Goal: Task Accomplishment & Management: Complete application form

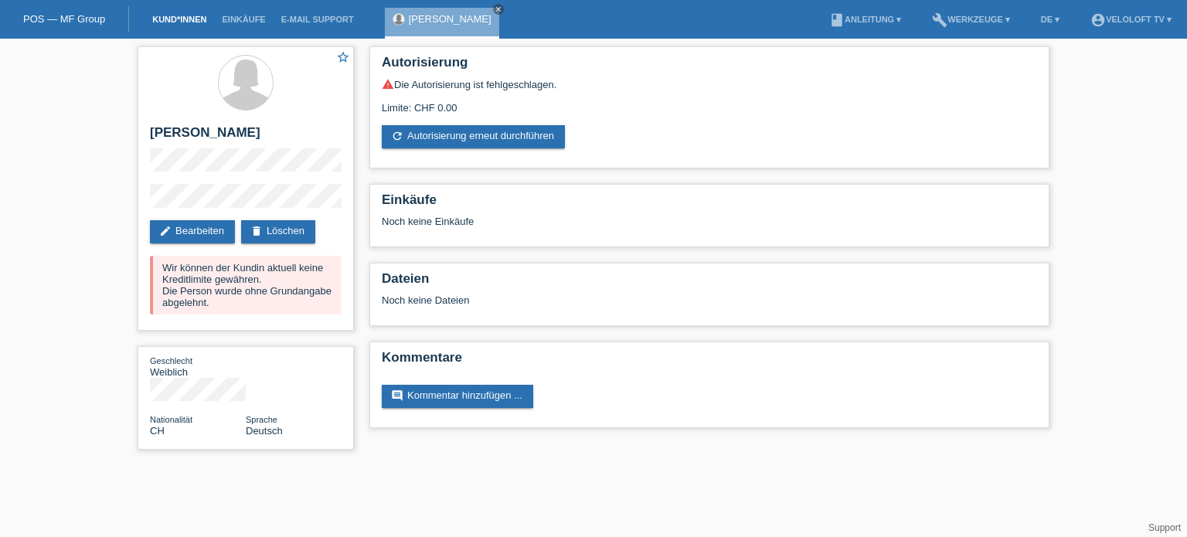
click at [176, 18] on link "Kund*innen" at bounding box center [180, 19] width 70 height 9
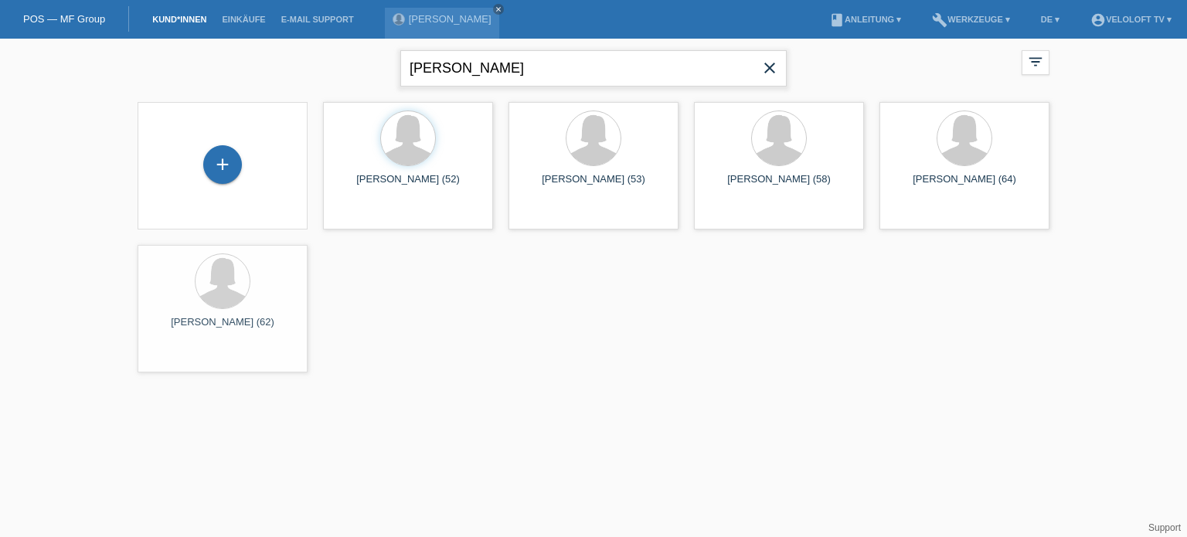
drag, startPoint x: 579, startPoint y: 64, endPoint x: 408, endPoint y: 63, distance: 170.8
click at [408, 63] on input "[PERSON_NAME]" at bounding box center [593, 68] width 386 height 36
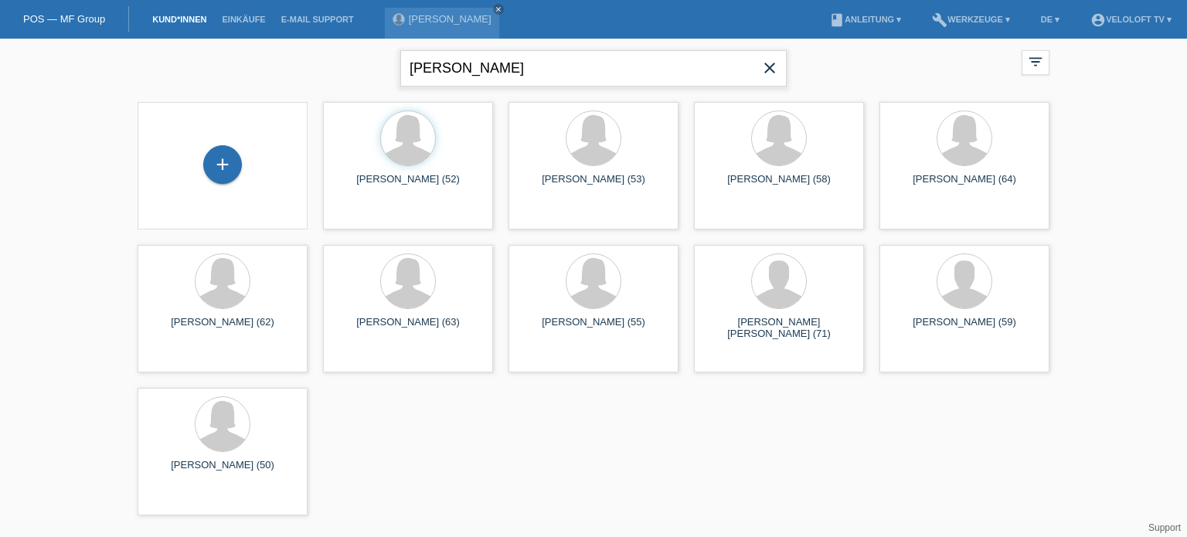
paste input "[PERSON_NAME]"
click at [439, 64] on input "Heinz Steiner" at bounding box center [593, 68] width 386 height 36
click at [454, 64] on input "Heinz Steiner" at bounding box center [593, 68] width 386 height 36
type input "Heinz Steiner"
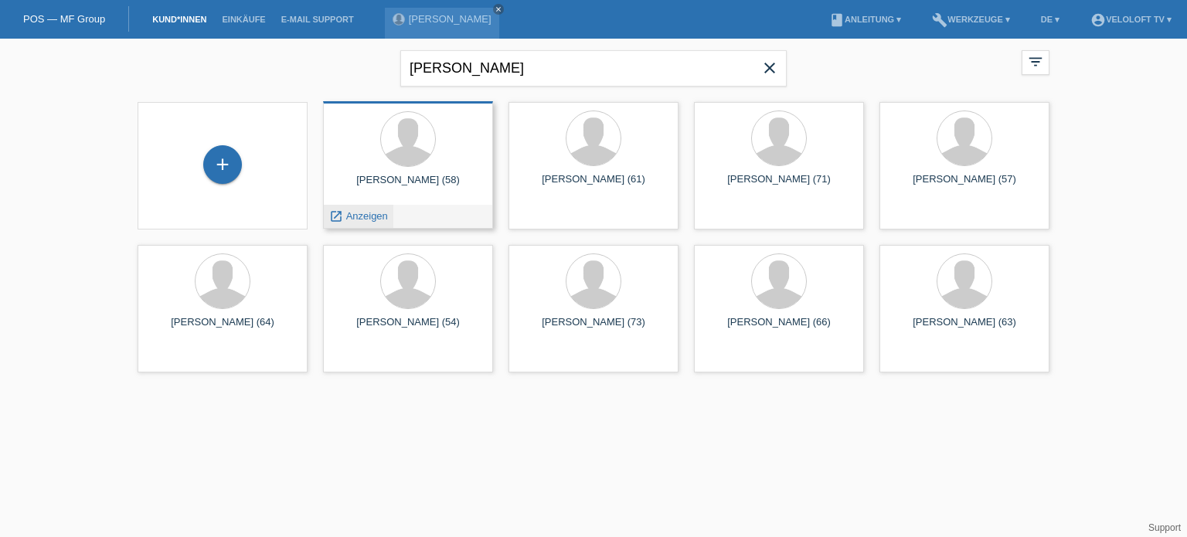
click at [371, 221] on span "Anzeigen" at bounding box center [367, 216] width 42 height 12
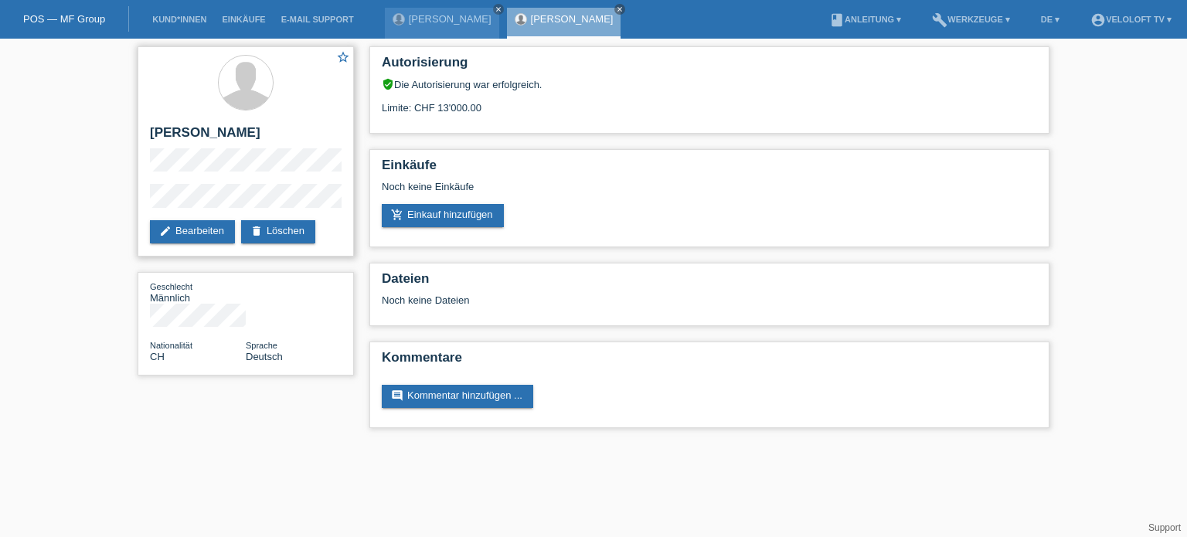
click at [148, 202] on div "star_border Heinz Steiner edit Bearbeiten delete Löschen" at bounding box center [246, 151] width 216 height 210
click at [124, 149] on div "star_border Heinz Steiner edit Bearbeiten delete Löschen Geschlecht Männlich Na…" at bounding box center [593, 241] width 1187 height 405
click at [1102, 217] on div "star_border Heinz Steiner edit Bearbeiten delete Löschen Geschlecht Männlich Na…" at bounding box center [593, 241] width 1187 height 405
drag, startPoint x: 332, startPoint y: 478, endPoint x: 341, endPoint y: 478, distance: 9.3
click at [334, 444] on html "POS — MF Group Kund*innen Einkäufe E-Mail Support Brigitte Ulrich close close" at bounding box center [593, 222] width 1187 height 444
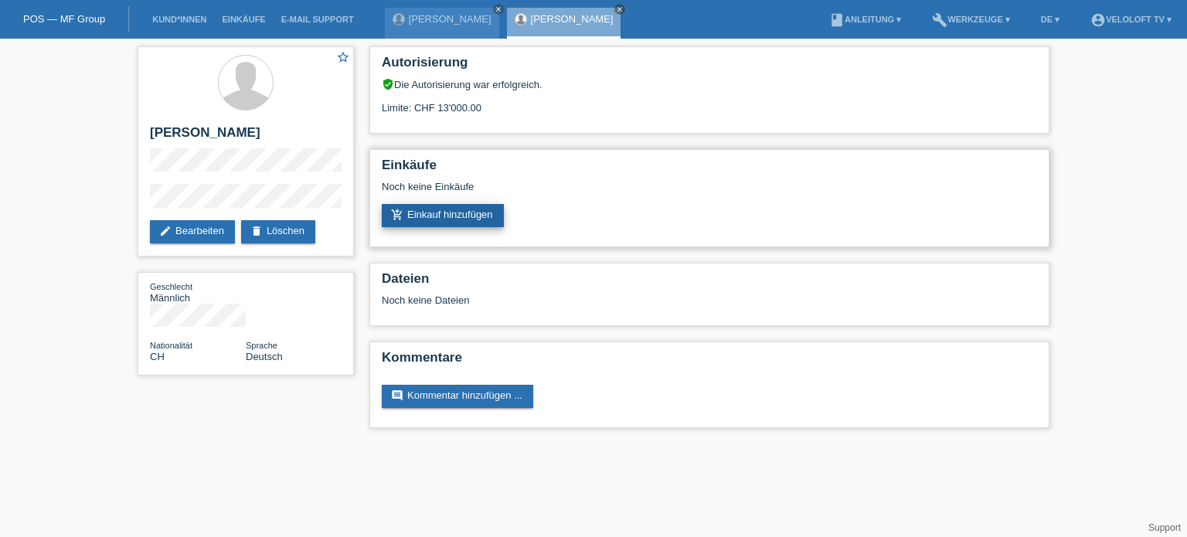
click at [468, 220] on link "add_shopping_cart Einkauf hinzufügen" at bounding box center [443, 215] width 122 height 23
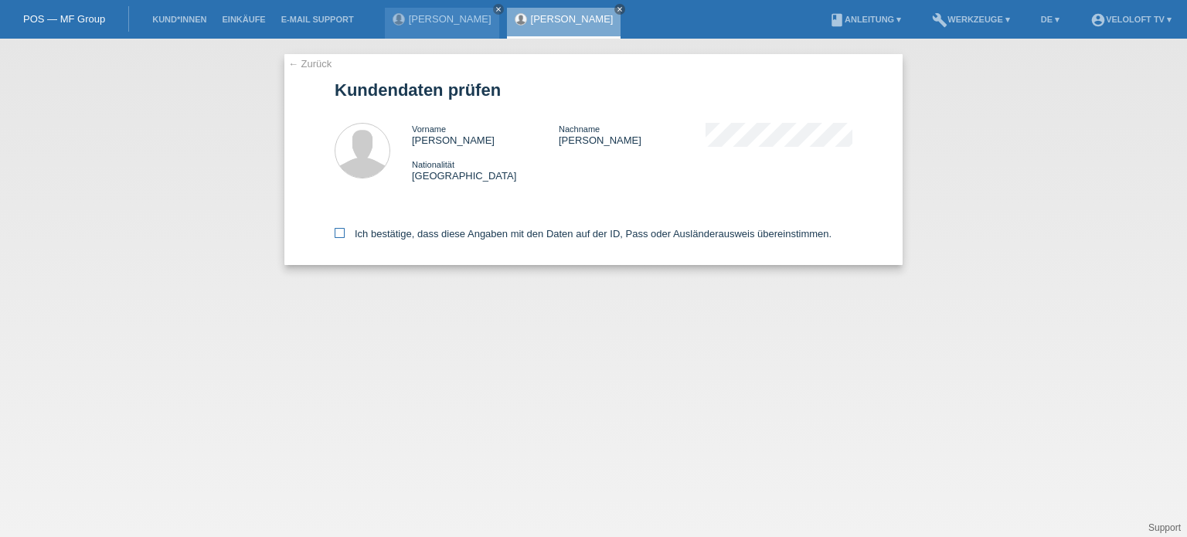
click at [341, 231] on icon at bounding box center [340, 233] width 10 height 10
click at [341, 231] on input "Ich bestätige, dass diese Angaben mit den Daten auf der ID, Pass oder Ausländer…" at bounding box center [340, 233] width 10 height 10
checkbox input "true"
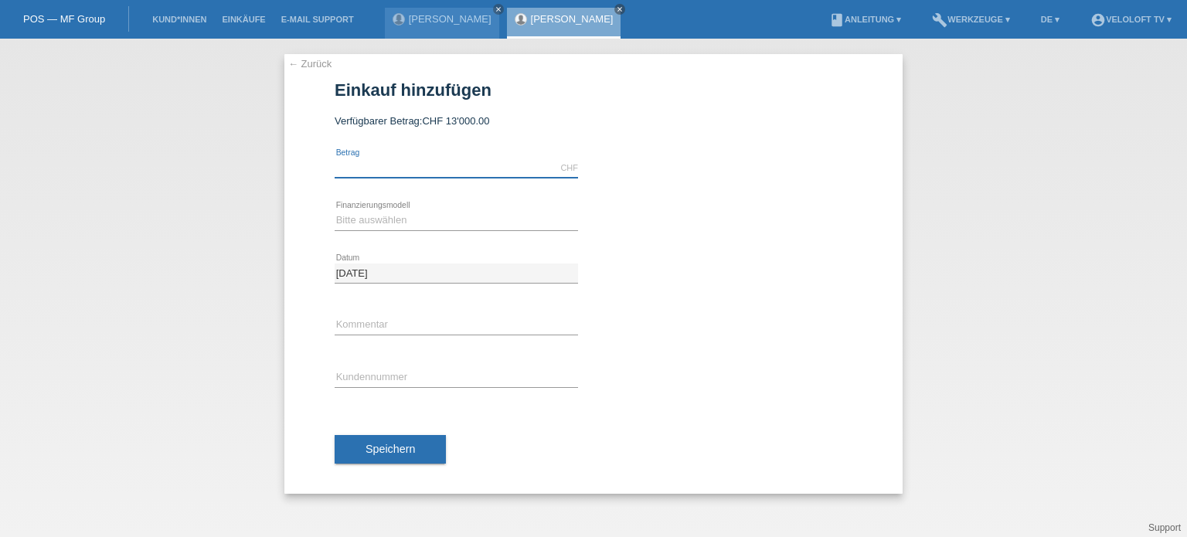
click at [352, 169] on input "text" at bounding box center [456, 167] width 243 height 19
type input "2990.00"
click at [366, 212] on select "Bitte auswählen Fixe Raten Kauf auf Rechnung mit Teilzahlungsoption" at bounding box center [456, 220] width 243 height 19
select select "77"
click at [335, 211] on select "Bitte auswählen Fixe Raten Kauf auf Rechnung mit Teilzahlungsoption" at bounding box center [456, 220] width 243 height 19
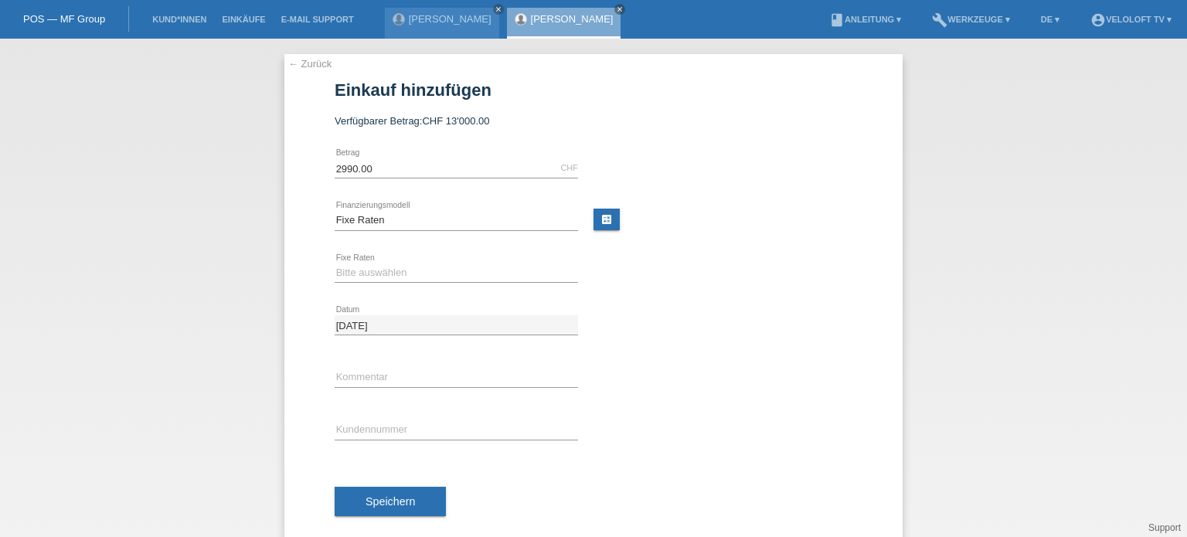
drag, startPoint x: 354, startPoint y: 260, endPoint x: 355, endPoint y: 280, distance: 19.3
click at [354, 261] on div "Bitte auswählen 4 Raten 5 Raten 6 Raten 7 Raten 8 Raten 9 Raten 10 Raten 11 Rat…" at bounding box center [456, 273] width 243 height 53
click at [360, 262] on div "Bitte auswählen 4 Raten 5 Raten 6 Raten 7 Raten 8 Raten 9 Raten 10 Raten 11 Rat…" at bounding box center [456, 273] width 243 height 53
click at [356, 268] on select "Bitte auswählen 4 Raten 5 Raten 6 Raten 7 Raten 8 Raten 9 Raten 10 Raten 11 Rat…" at bounding box center [456, 273] width 243 height 19
select select "172"
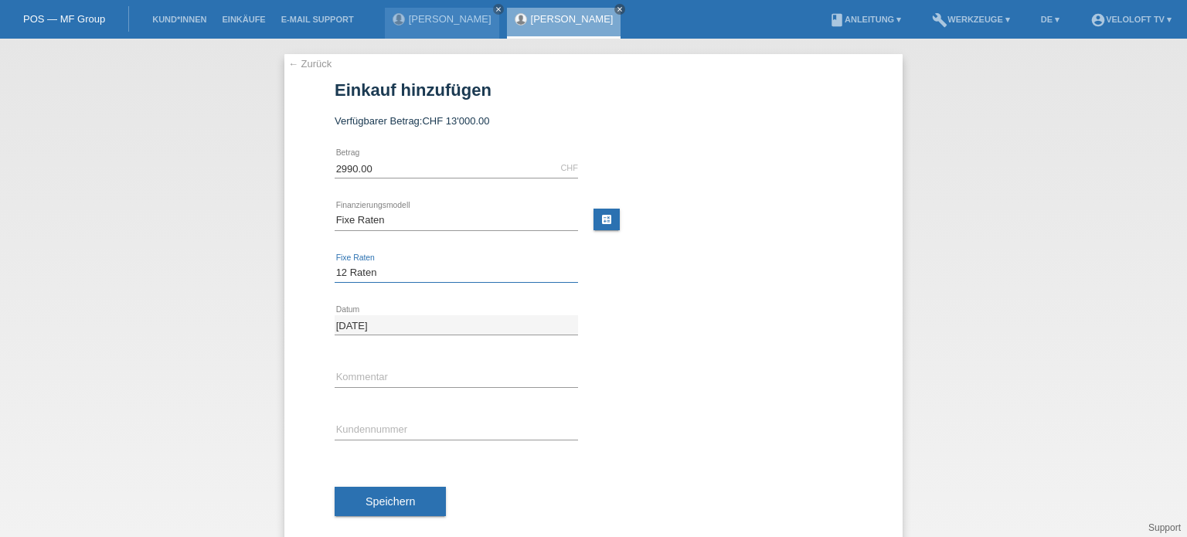
click at [335, 264] on select "Bitte auswählen 4 Raten 5 Raten 6 Raten 7 Raten 8 Raten 9 Raten 10 Raten 11 Rat…" at bounding box center [456, 273] width 243 height 19
click at [351, 429] on input "text" at bounding box center [456, 429] width 243 height 19
paste input "C164663"
type input "C164663"
click at [398, 370] on input "text" at bounding box center [456, 377] width 243 height 19
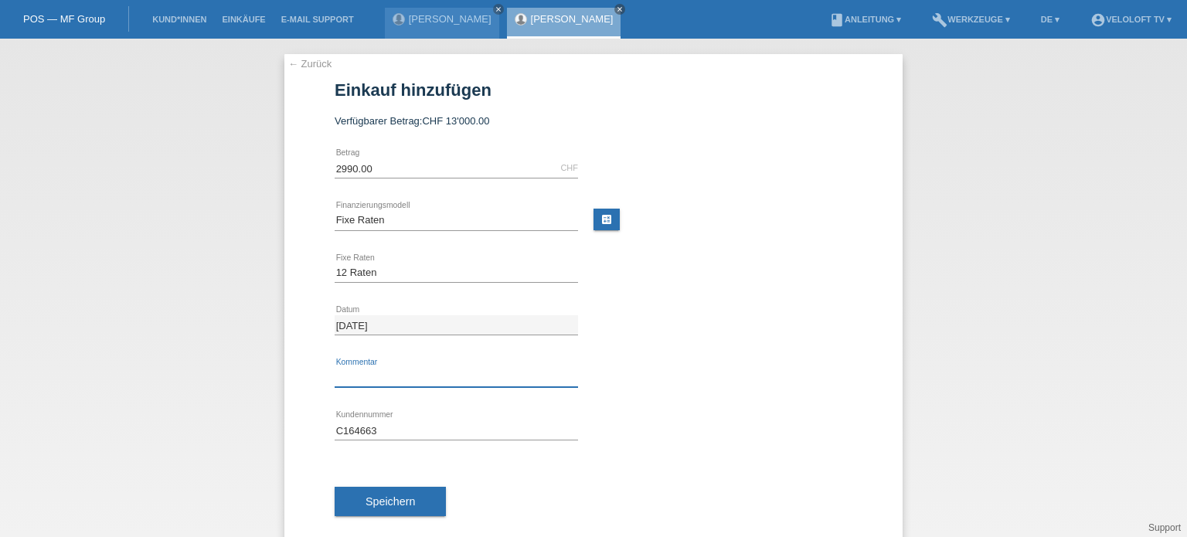
type input "Veloloft.tv"
click at [396, 501] on span "Speichern" at bounding box center [390, 501] width 49 height 12
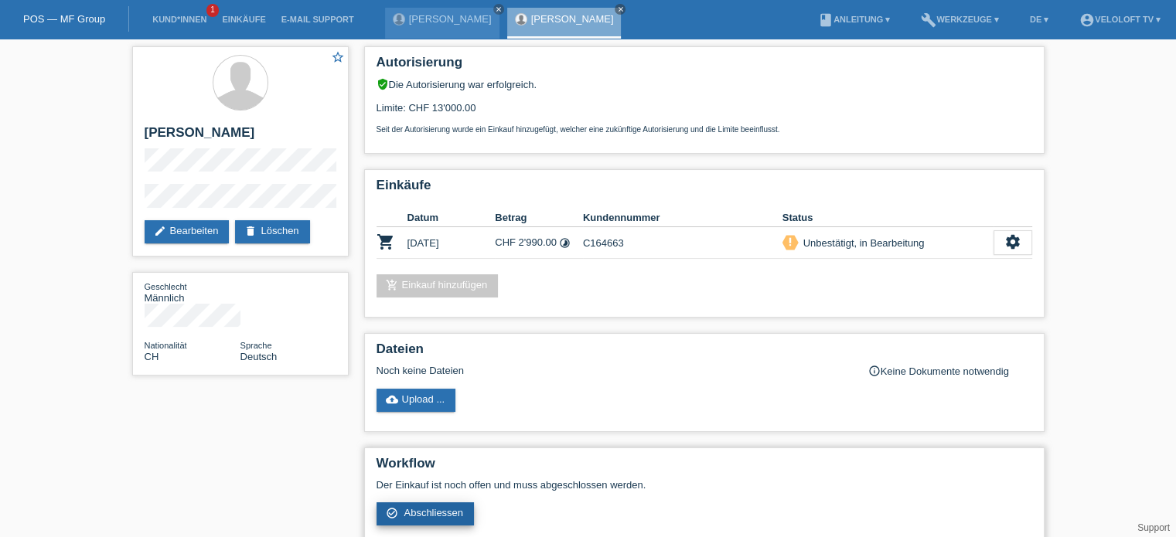
click at [424, 518] on span "Abschliessen" at bounding box center [433, 513] width 60 height 12
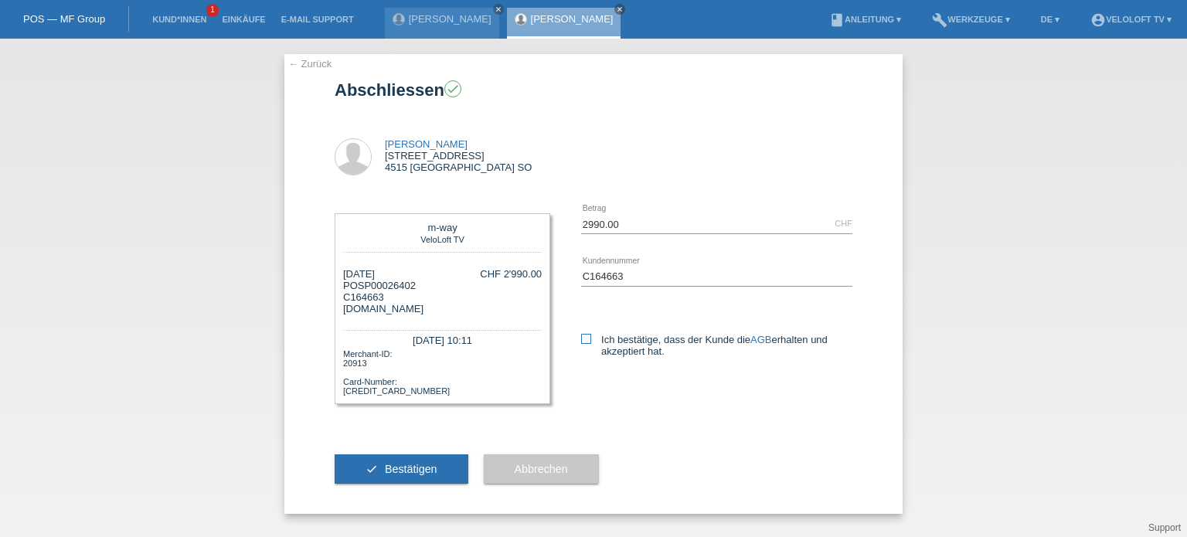
click at [584, 335] on icon at bounding box center [586, 339] width 10 height 10
click at [584, 335] on input "Ich bestätige, dass der Kunde die AGB erhalten und akzeptiert hat." at bounding box center [586, 339] width 10 height 10
checkbox input "true"
click at [412, 476] on button "check Bestätigen" at bounding box center [402, 468] width 134 height 29
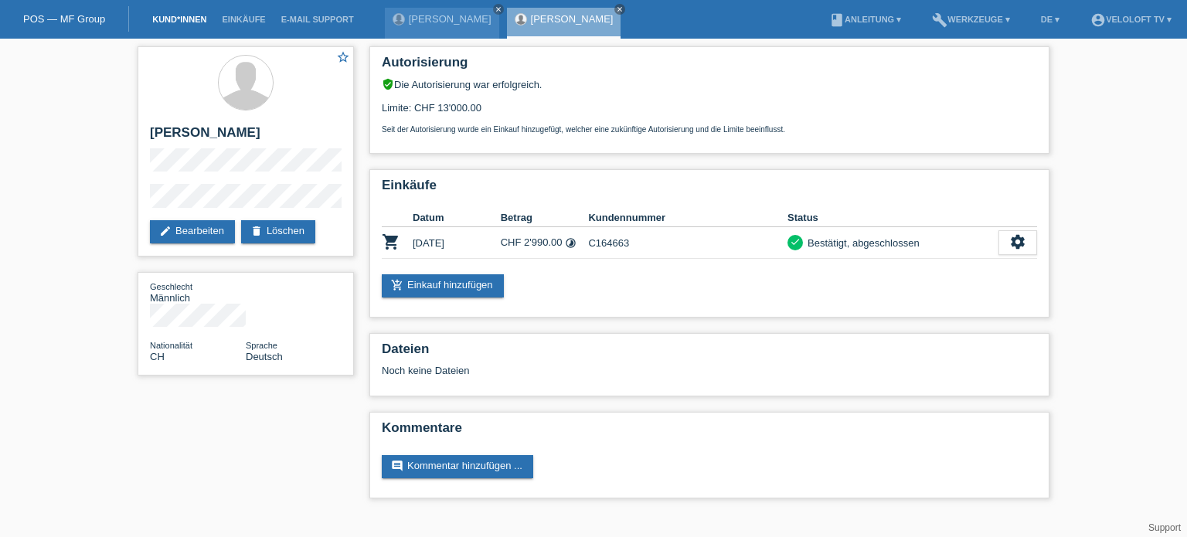
click at [179, 23] on link "Kund*innen" at bounding box center [180, 19] width 70 height 9
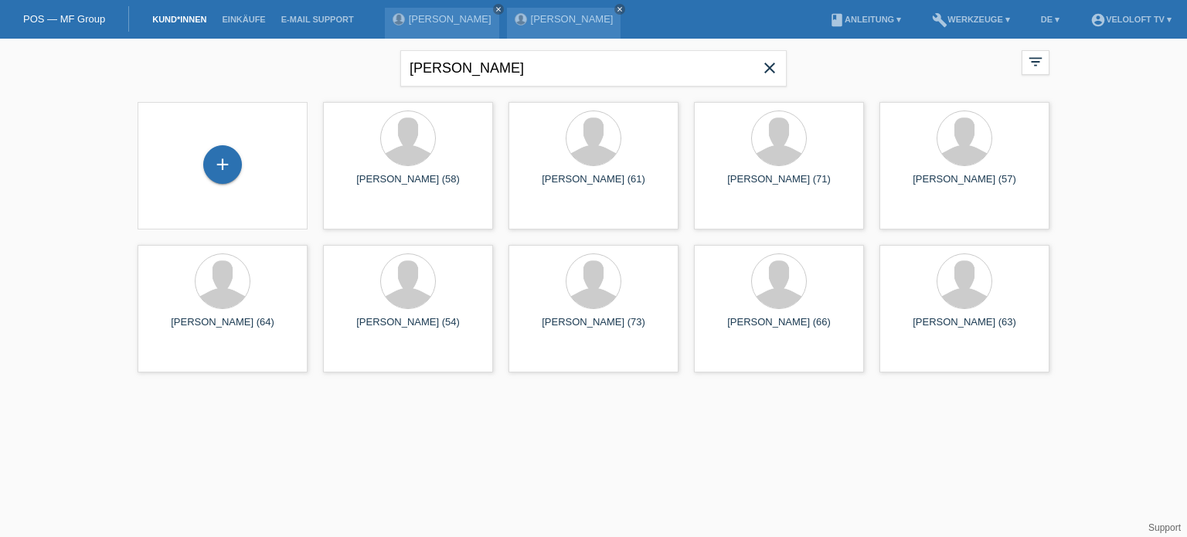
click at [771, 63] on icon "close" at bounding box center [770, 68] width 19 height 19
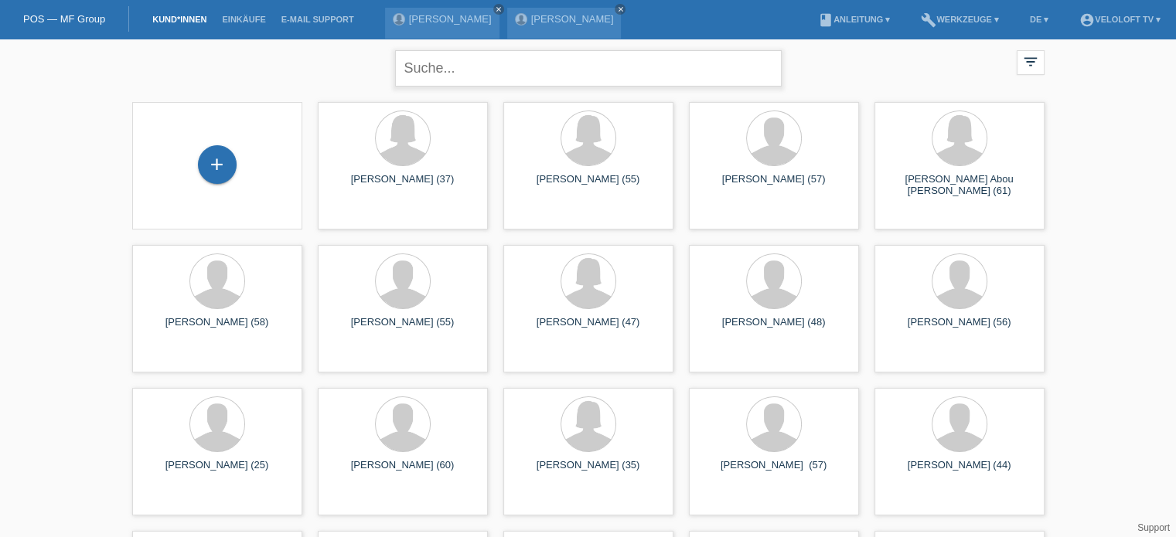
click at [460, 69] on input "text" at bounding box center [588, 68] width 386 height 36
paste input "[PERSON_NAME] [PERSON_NAME]"
type input "[PERSON_NAME] [PERSON_NAME]"
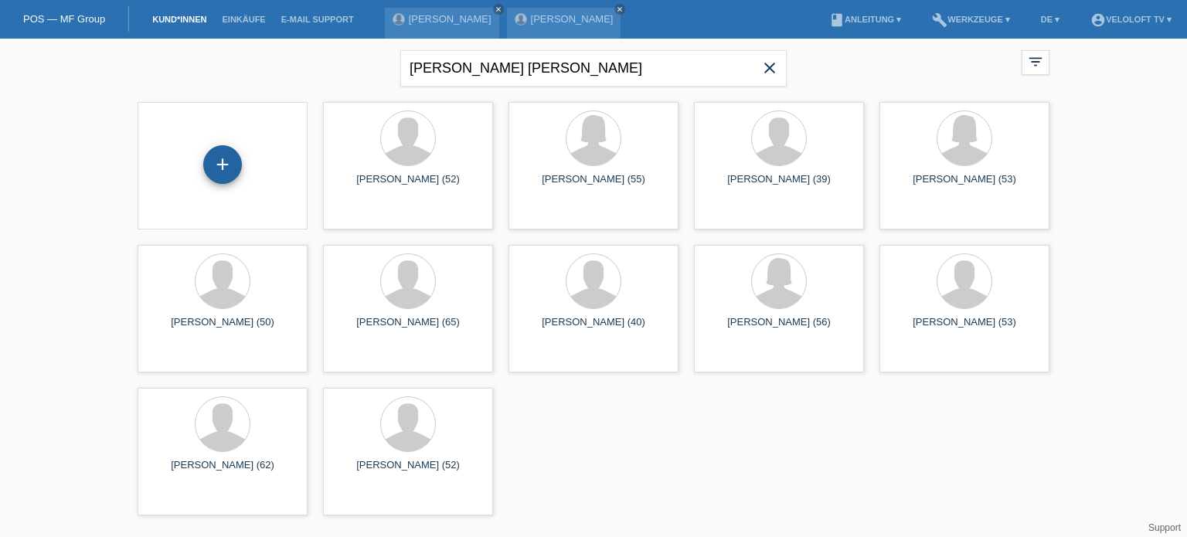
click at [234, 166] on div "+" at bounding box center [222, 164] width 39 height 39
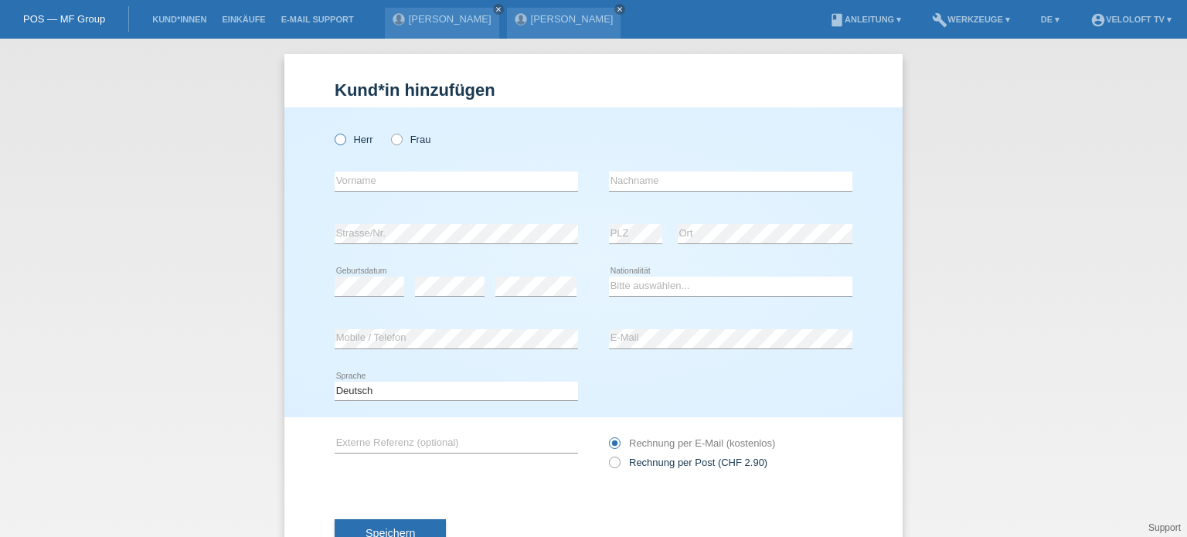
click at [332, 131] on icon at bounding box center [332, 131] width 0 height 0
click at [335, 136] on input "Herr" at bounding box center [340, 139] width 10 height 10
radio input "true"
click at [343, 184] on input "text" at bounding box center [456, 181] width 243 height 19
paste input "[PERSON_NAME] [PERSON_NAME]"
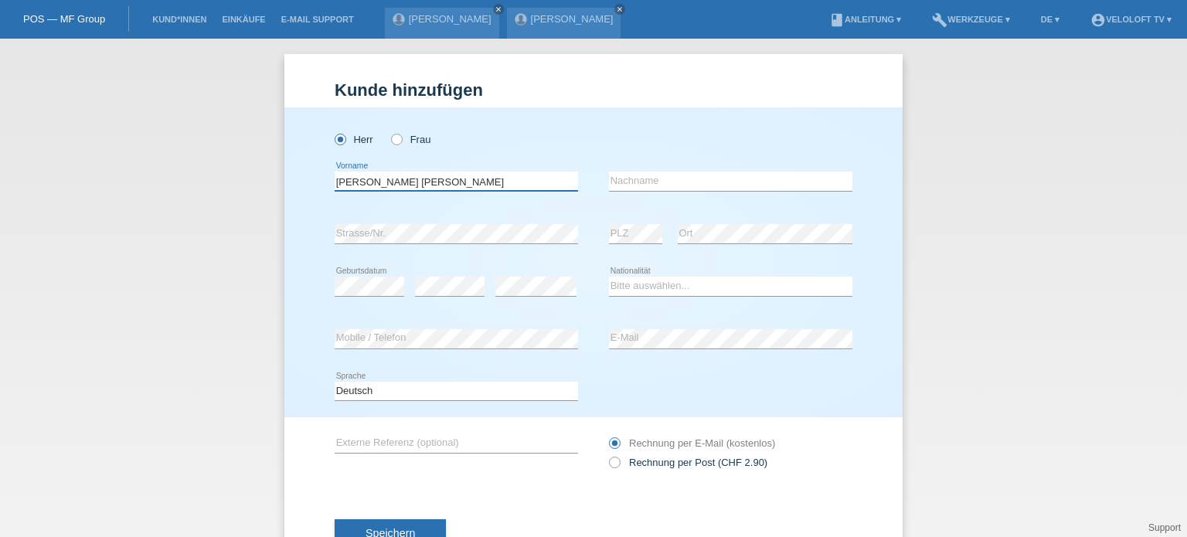
click at [491, 178] on input "[PERSON_NAME] [PERSON_NAME]" at bounding box center [456, 181] width 243 height 19
type input "[PERSON_NAME] [PERSON_NAME]"
click at [662, 181] on input "text" at bounding box center [730, 181] width 243 height 19
paste input "Okon"
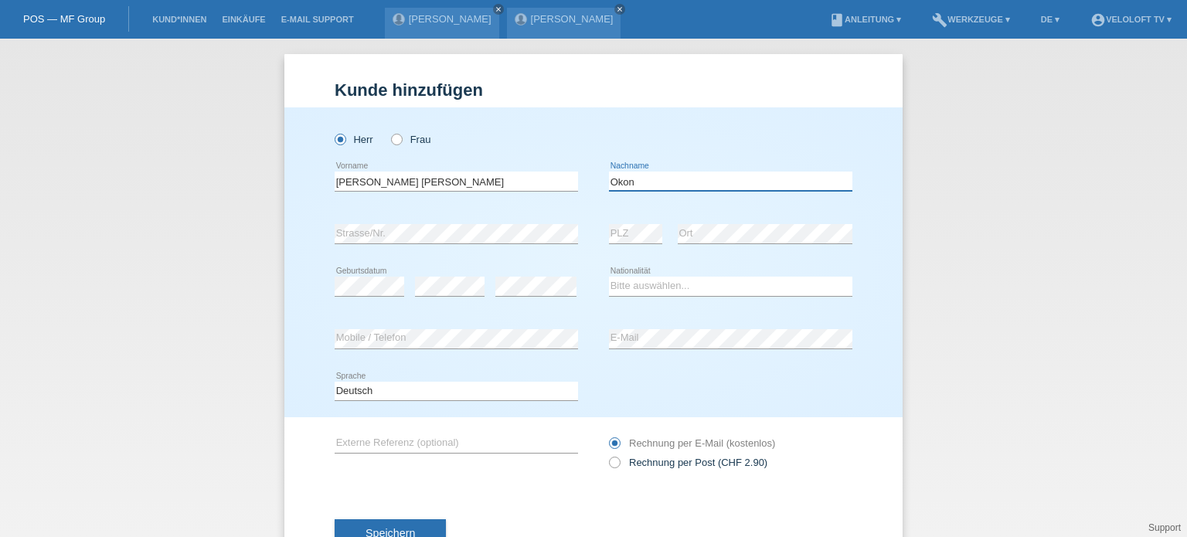
type input "Okon"
click at [623, 222] on div "error PLZ" at bounding box center [635, 234] width 53 height 53
click at [731, 216] on div "error Ort" at bounding box center [765, 234] width 175 height 53
click at [630, 288] on select "Bitte auswählen... Schweiz Deutschland Liechtenstein Österreich ------------ Af…" at bounding box center [730, 286] width 243 height 19
click at [640, 290] on select "Bitte auswählen... Schweiz Deutschland Liechtenstein Österreich ------------ Af…" at bounding box center [730, 286] width 243 height 19
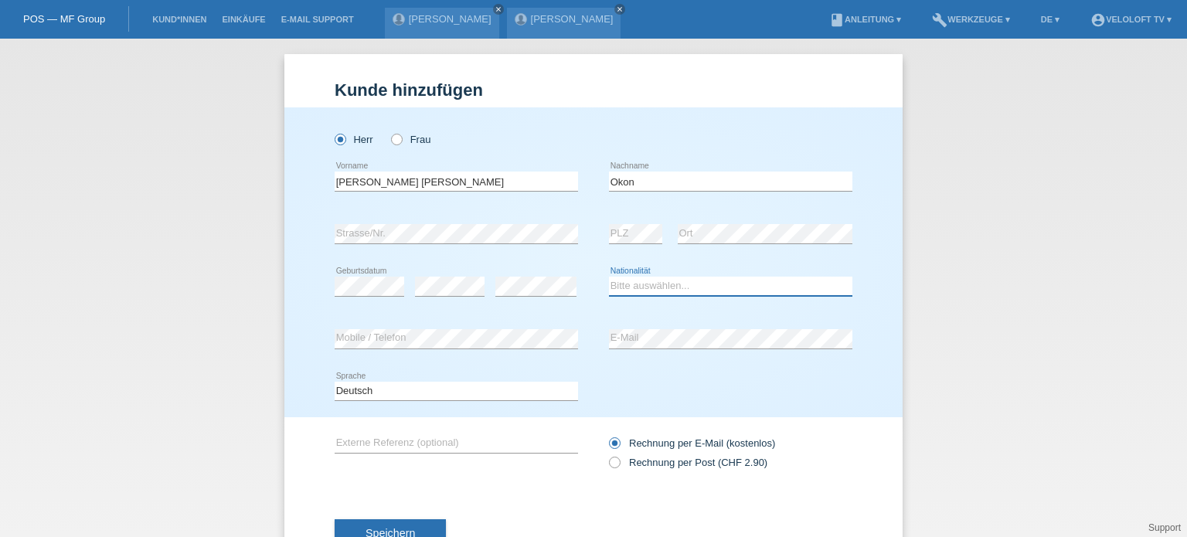
click at [644, 288] on select "Bitte auswählen... Schweiz Deutschland Liechtenstein Österreich ------------ Af…" at bounding box center [730, 286] width 243 height 19
select select "CH"
click at [609, 277] on select "Bitte auswählen... Schweiz Deutschland Liechtenstein Österreich ------------ Af…" at bounding box center [730, 286] width 243 height 19
click at [386, 527] on span "Speichern" at bounding box center [390, 533] width 49 height 12
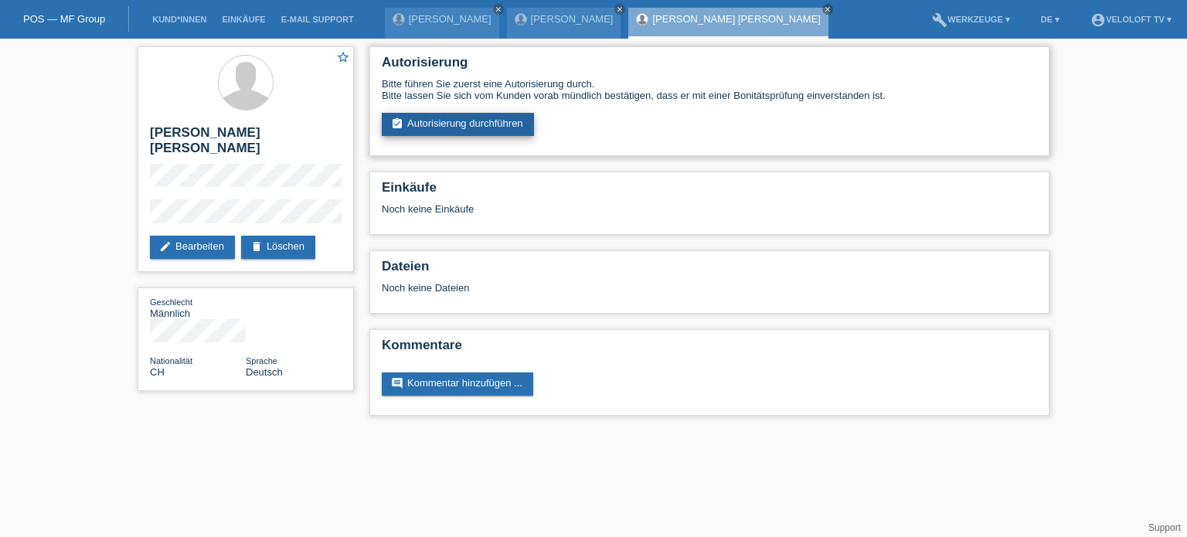
click at [495, 117] on link "assignment_turned_in Autorisierung durchführen" at bounding box center [458, 124] width 152 height 23
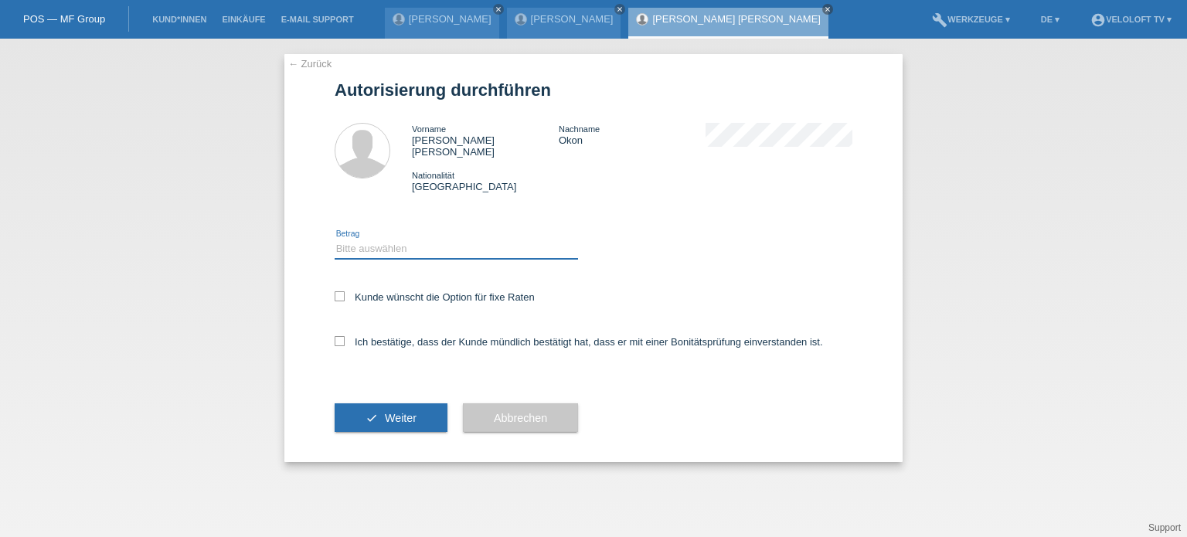
click at [436, 240] on select "Bitte auswählen CHF 1.00 - CHF 499.00 CHF 500.00 - CHF 1'999.00 CHF 2'000.00 - …" at bounding box center [456, 249] width 243 height 19
select select "3"
click at [335, 240] on select "Bitte auswählen CHF 1.00 - CHF 499.00 CHF 500.00 - CHF 1'999.00 CHF 2'000.00 - …" at bounding box center [456, 249] width 243 height 19
click at [339, 291] on icon at bounding box center [340, 296] width 10 height 10
click at [339, 291] on input "Kunde wünscht die Option für fixe Raten" at bounding box center [340, 296] width 10 height 10
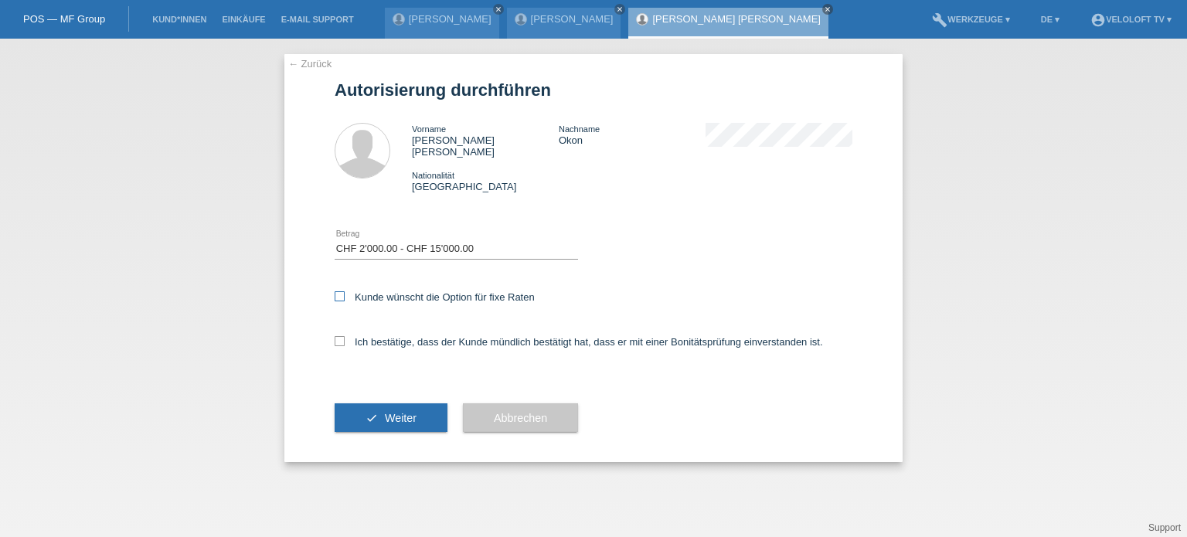
checkbox input "true"
click at [342, 336] on icon at bounding box center [340, 341] width 10 height 10
click at [342, 336] on input "Ich bestätige, dass der Kunde mündlich bestätigt hat, dass er mit einer Bonität…" at bounding box center [340, 341] width 10 height 10
checkbox input "true"
click at [424, 410] on button "check Weiter" at bounding box center [391, 417] width 113 height 29
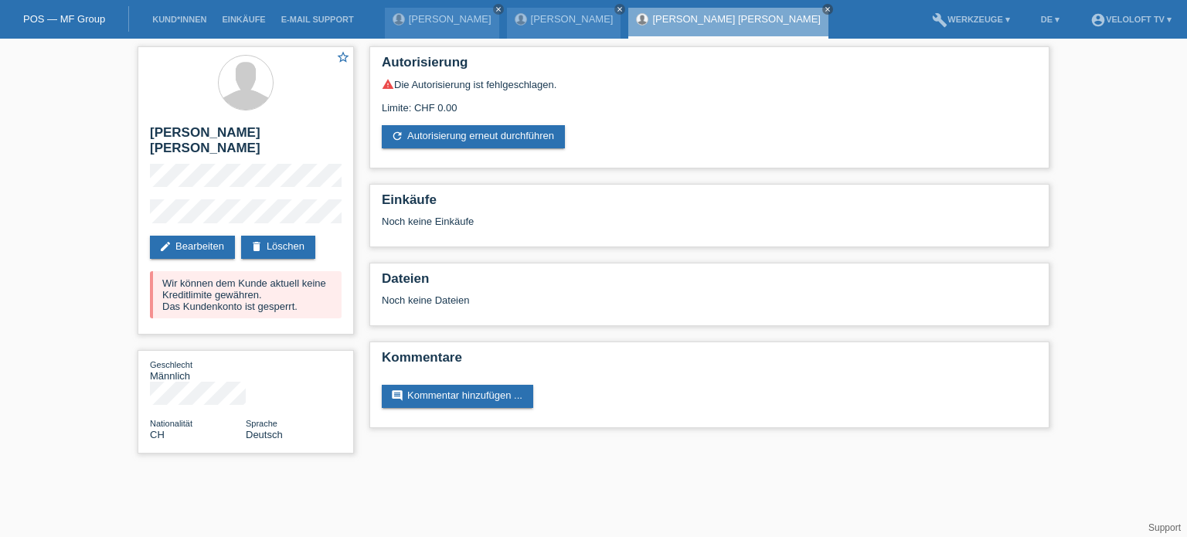
click at [38, 344] on div "star_border [PERSON_NAME] [PERSON_NAME] edit Bearbeiten delete Löschen Wir könn…" at bounding box center [593, 254] width 1187 height 430
drag, startPoint x: 164, startPoint y: 284, endPoint x: 322, endPoint y: 305, distance: 159.1
click at [322, 305] on div "Wir können dem Kunde aktuell keine Kreditlimite gewähren. Das Kundenkonto ist g…" at bounding box center [246, 294] width 192 height 47
copy div "Wir können dem Kunde aktuell keine Kreditlimite gewähren. Das Kundenkonto ist g…"
drag, startPoint x: 34, startPoint y: 108, endPoint x: 109, endPoint y: 168, distance: 96.2
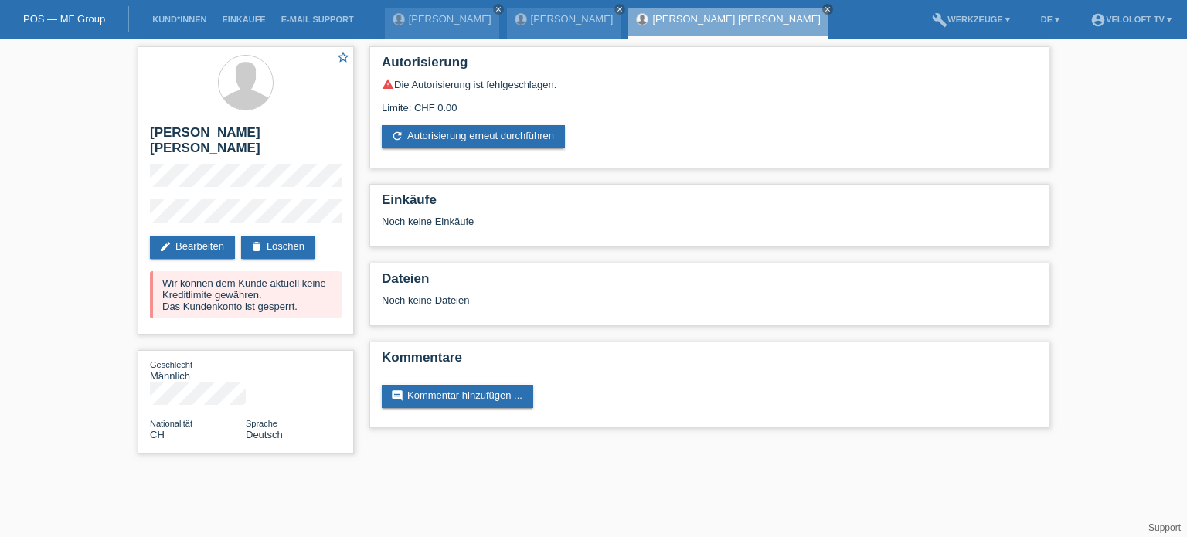
click at [36, 108] on div "star_border [PERSON_NAME] [PERSON_NAME] edit Bearbeiten delete Löschen Wir könn…" at bounding box center [593, 254] width 1187 height 430
drag, startPoint x: 164, startPoint y: 277, endPoint x: 315, endPoint y: 306, distance: 153.4
click at [315, 306] on div "Wir können dem Kunde aktuell keine Kreditlimite gewähren. Das Kundenkonto ist g…" at bounding box center [246, 294] width 192 height 47
copy div "Wir können dem Kunde aktuell keine Kreditlimite gewähren. Das Kundenkonto ist g…"
